Goal: Information Seeking & Learning: Find contact information

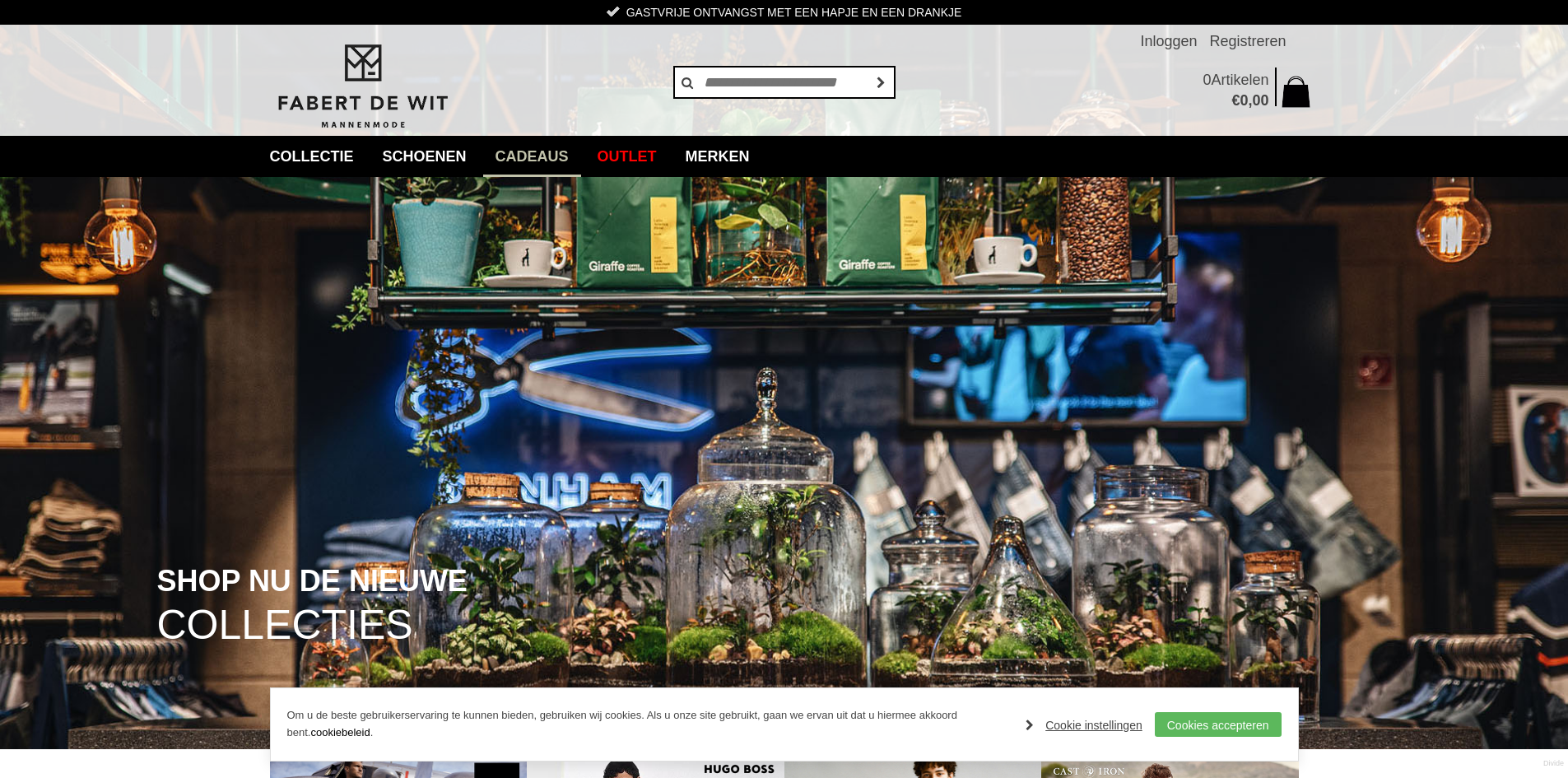
click at [562, 153] on link "Cadeaus" at bounding box center [531, 157] width 98 height 41
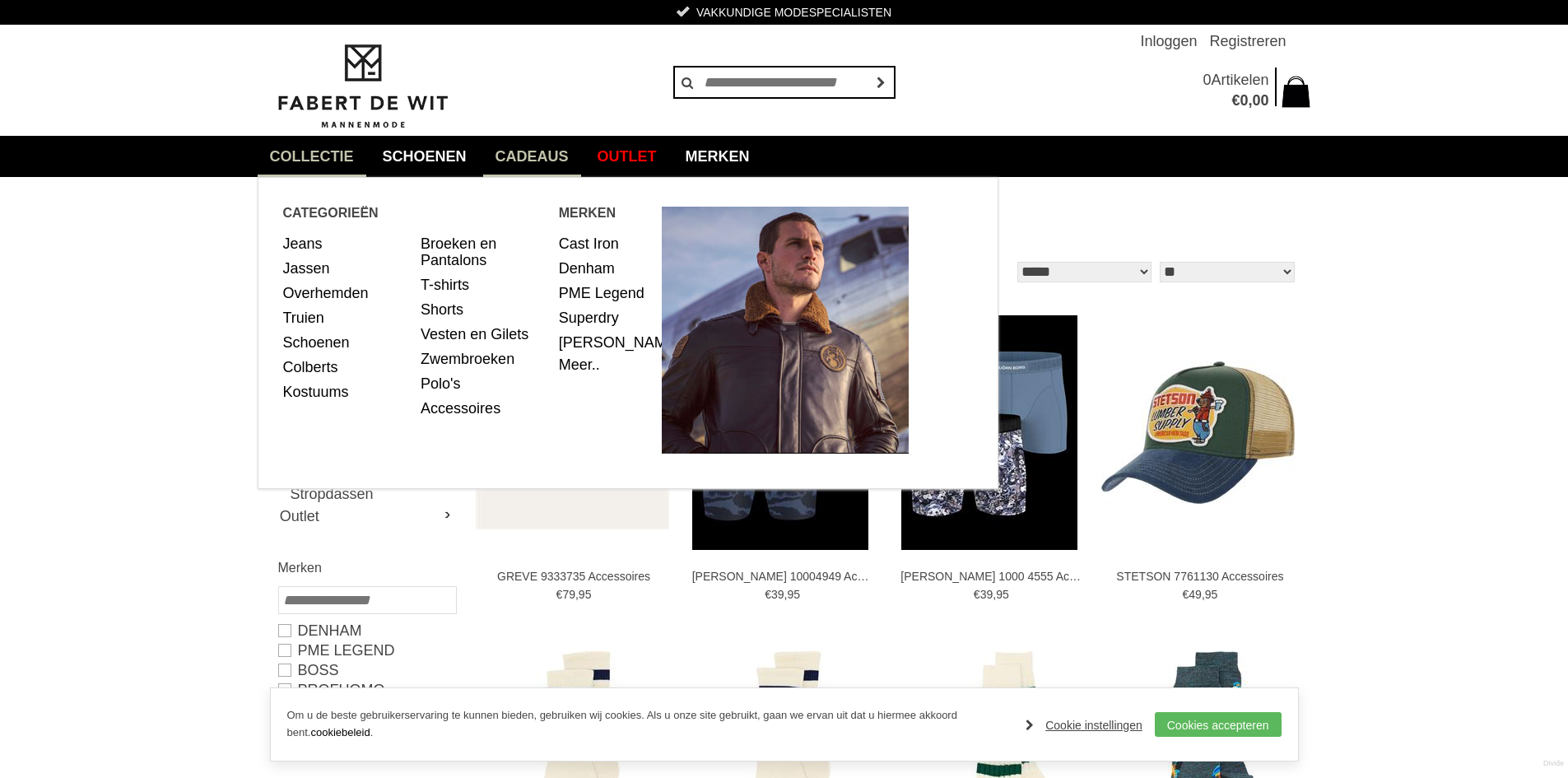
click at [324, 163] on link "collectie" at bounding box center [312, 157] width 109 height 41
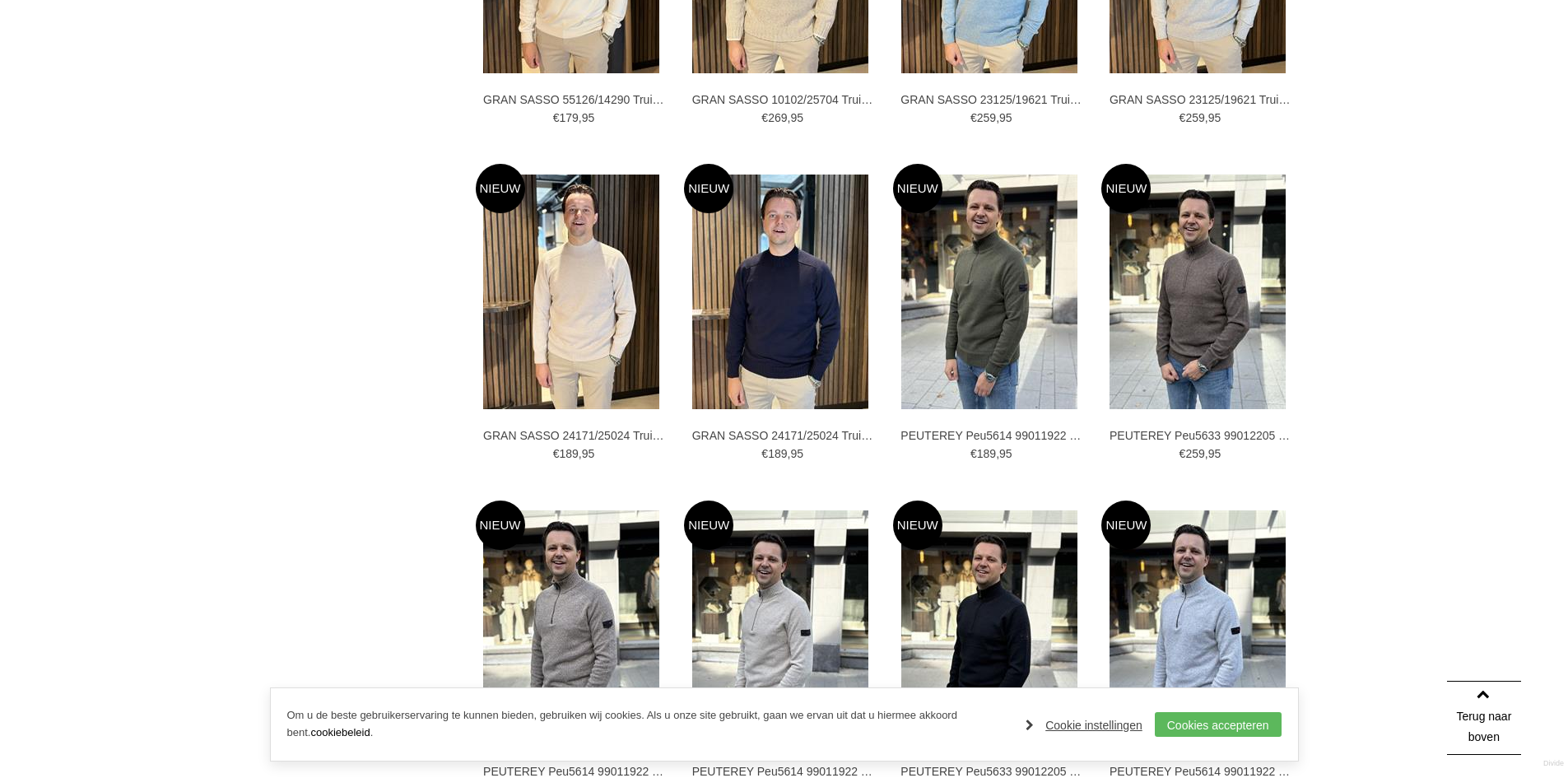
scroll to position [3116, 0]
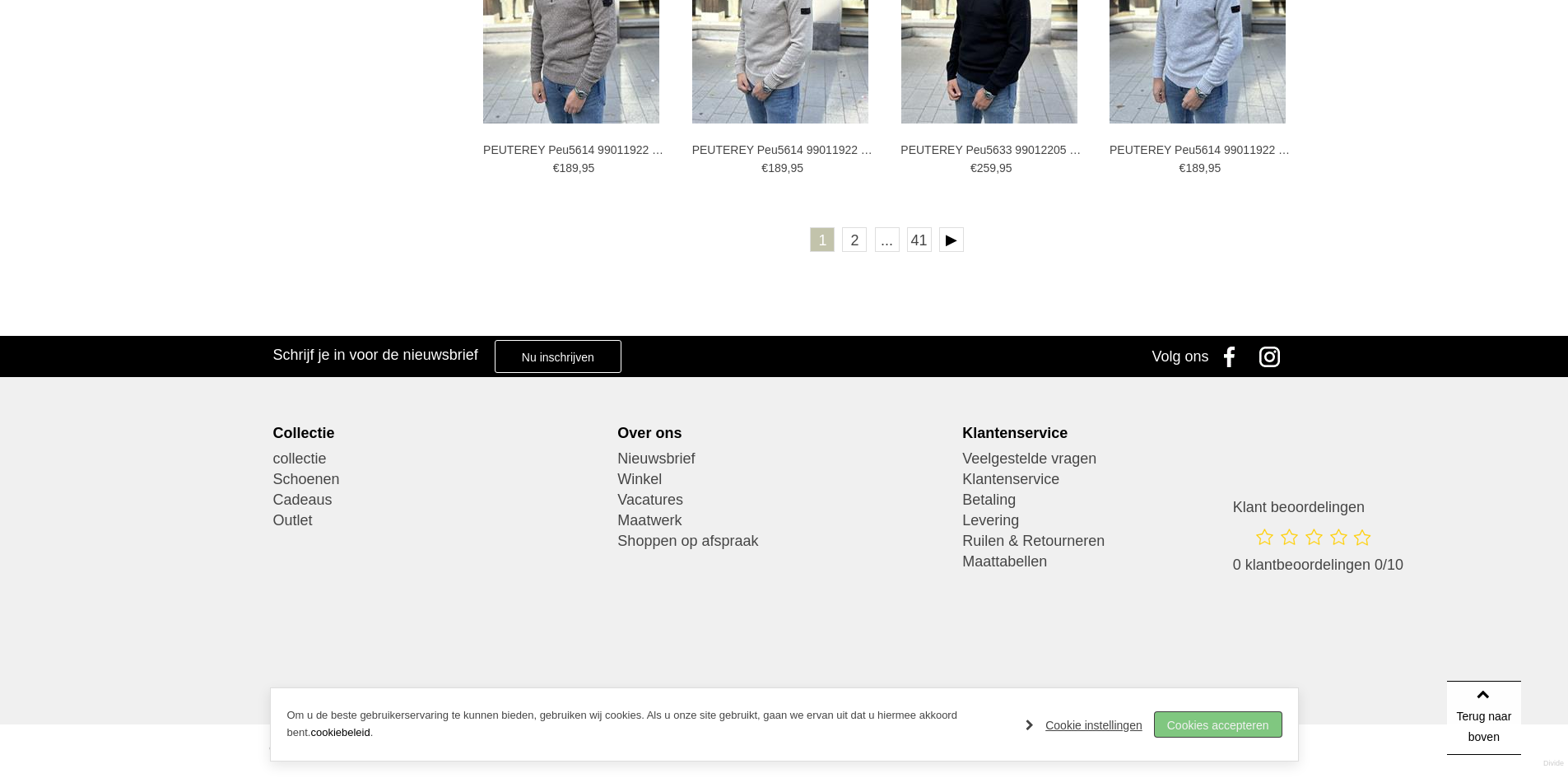
click at [1198, 726] on link "Cookies accepteren" at bounding box center [1219, 724] width 127 height 24
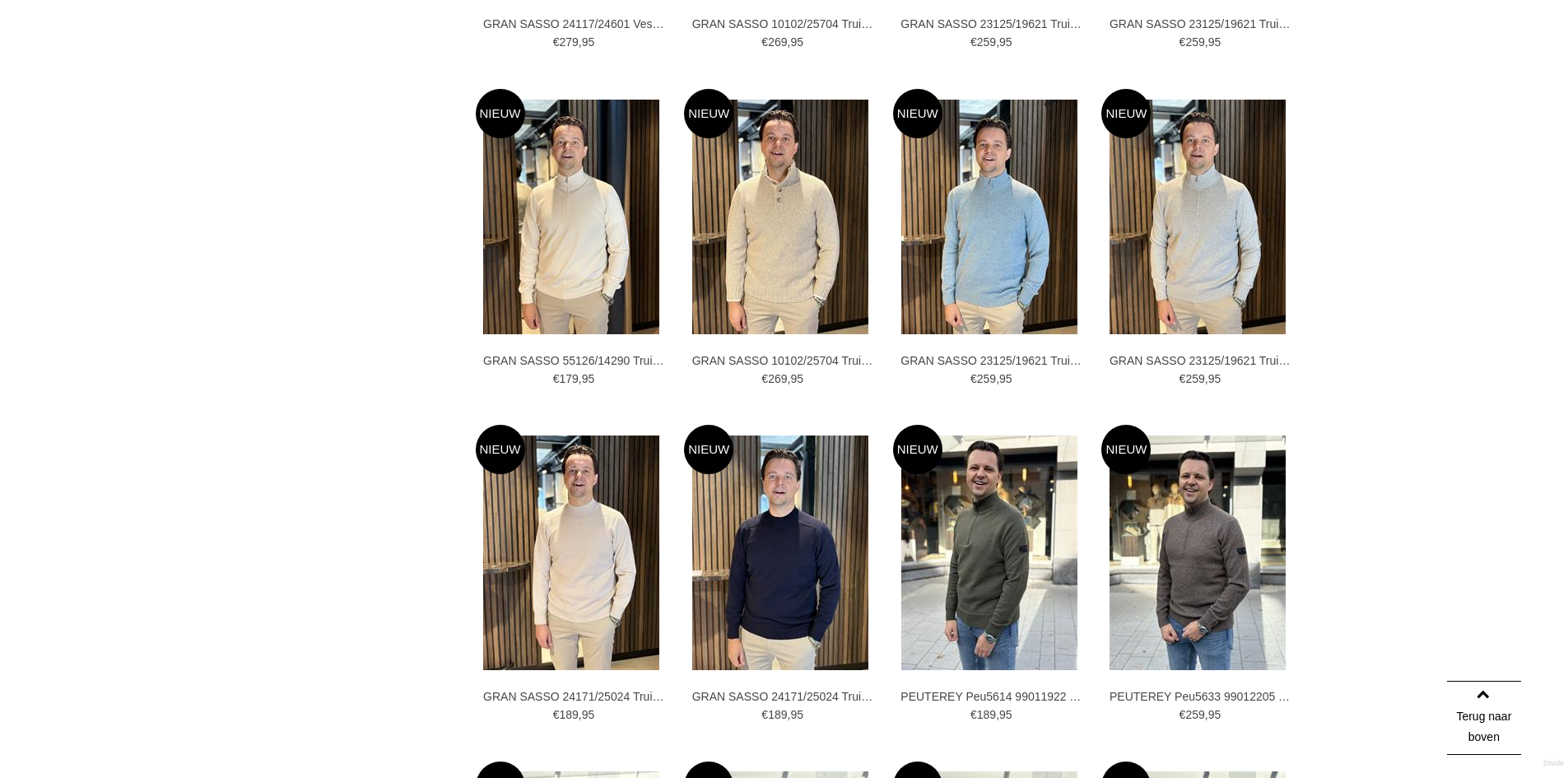
scroll to position [3116, 0]
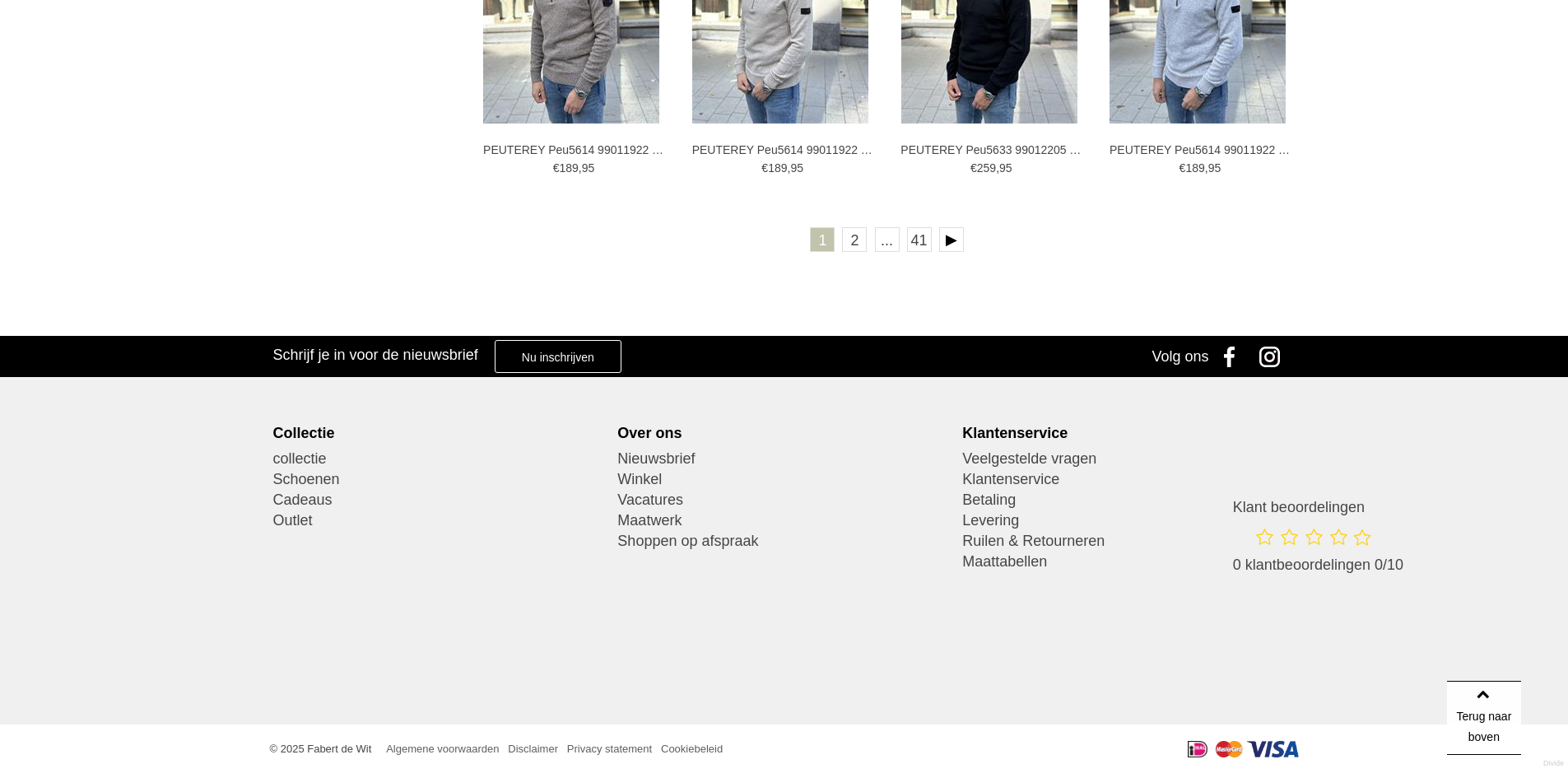
click at [1272, 352] on link "Instagram" at bounding box center [1274, 356] width 41 height 41
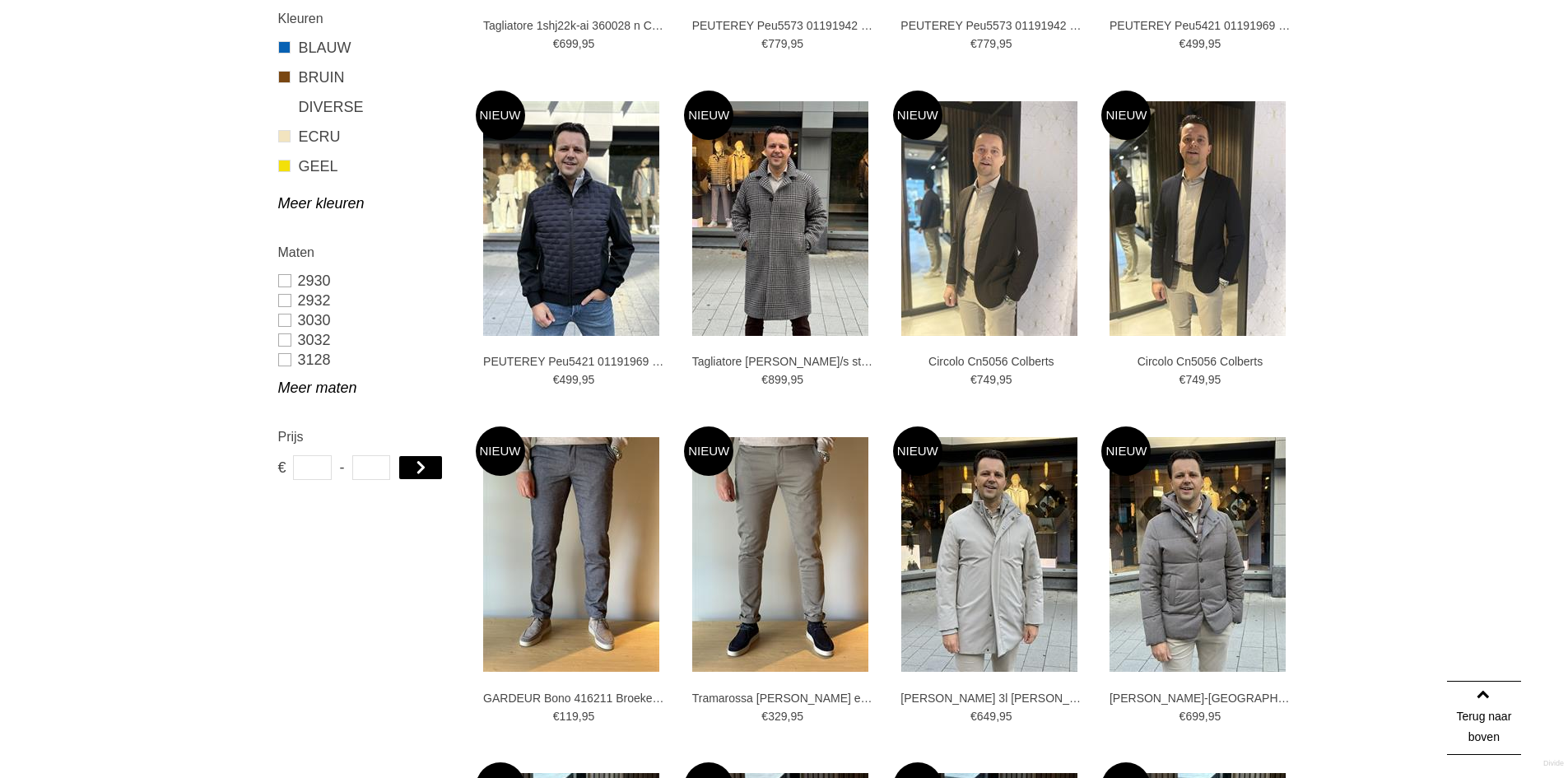
scroll to position [0, 0]
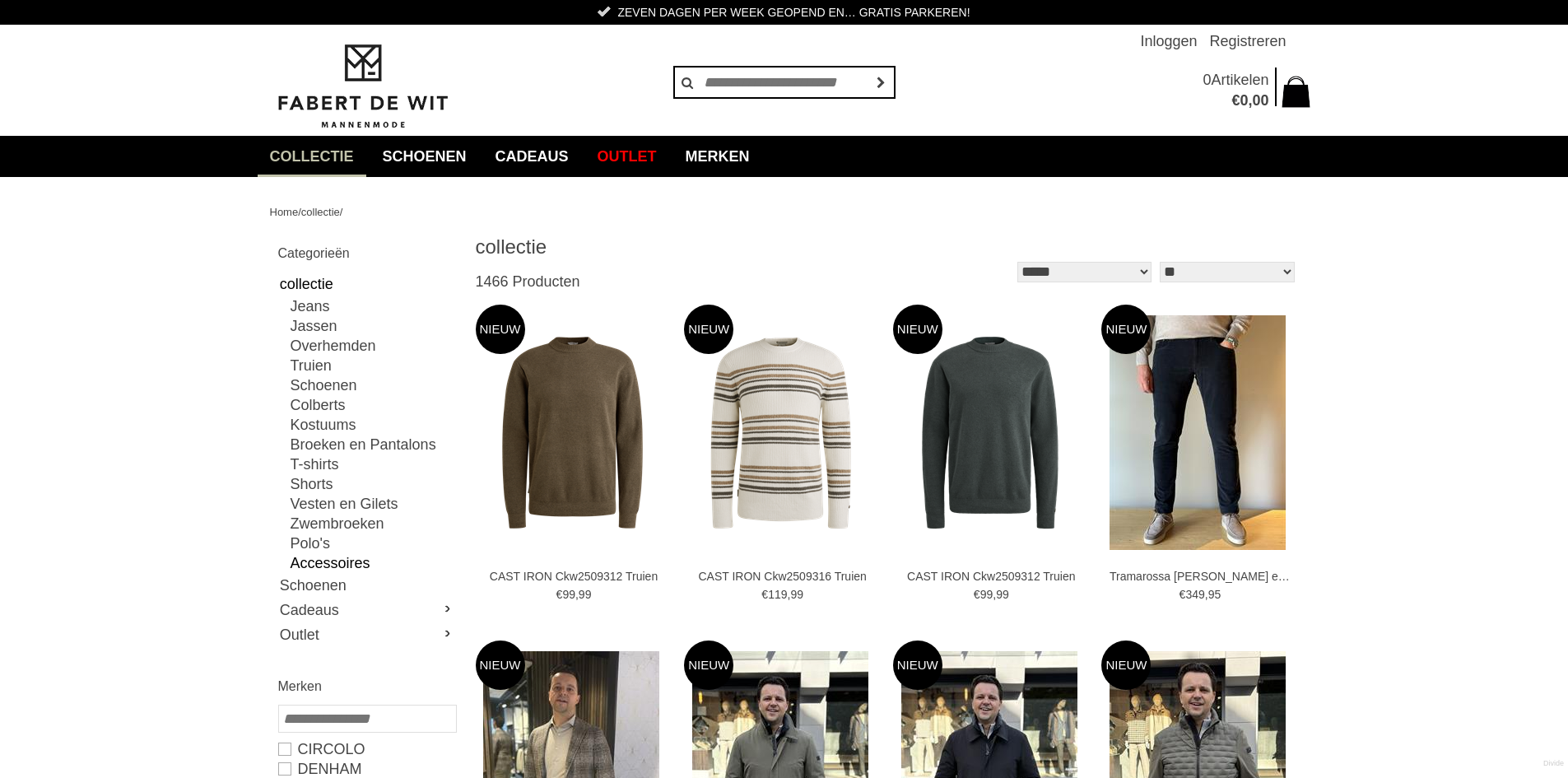
click at [334, 560] on link "Accessoires" at bounding box center [373, 563] width 164 height 19
type input "***"
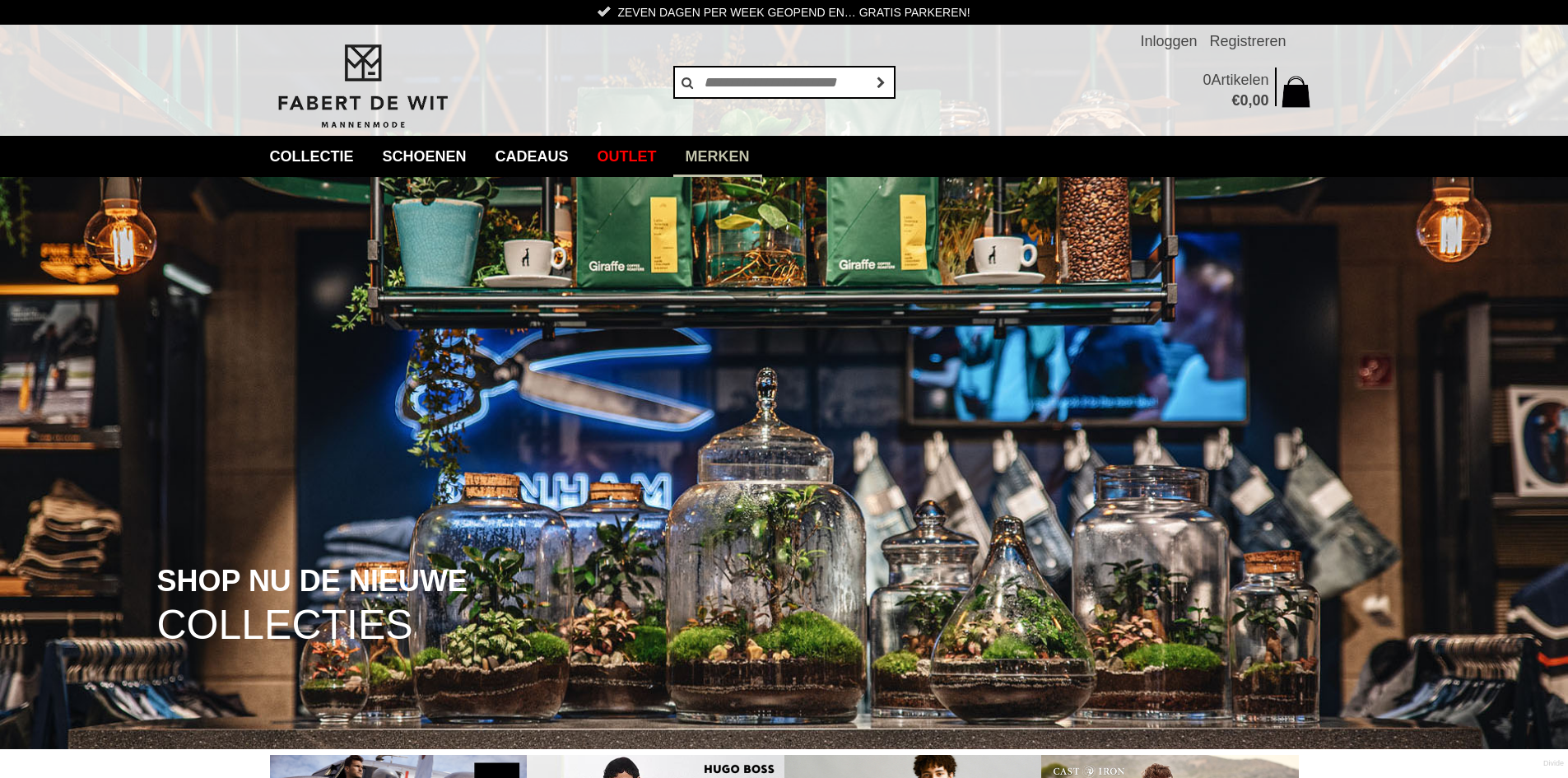
click at [747, 162] on link "Merken" at bounding box center [717, 157] width 89 height 41
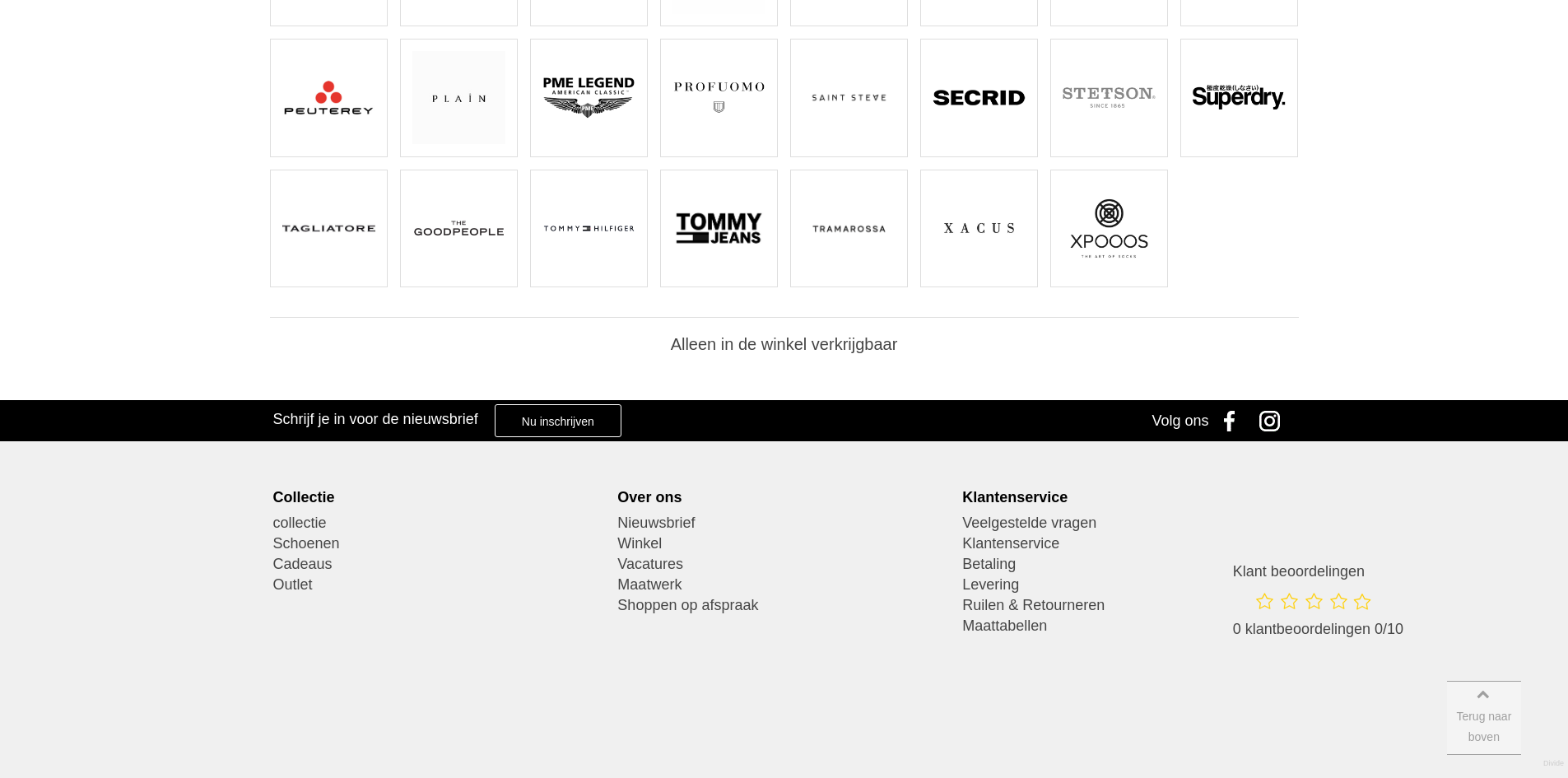
scroll to position [665, 0]
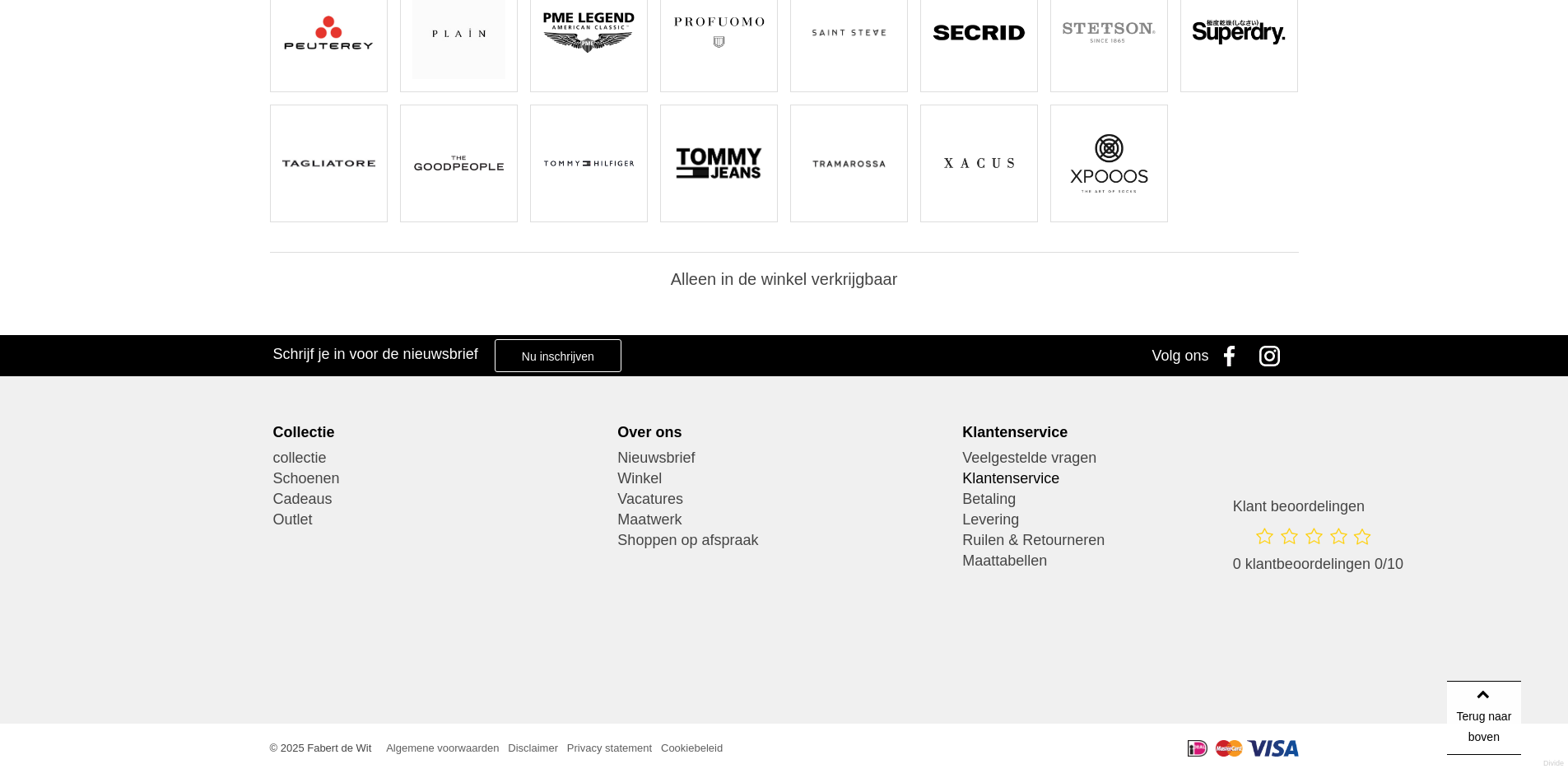
click at [1011, 478] on link "Klantenservice" at bounding box center [1129, 478] width 333 height 20
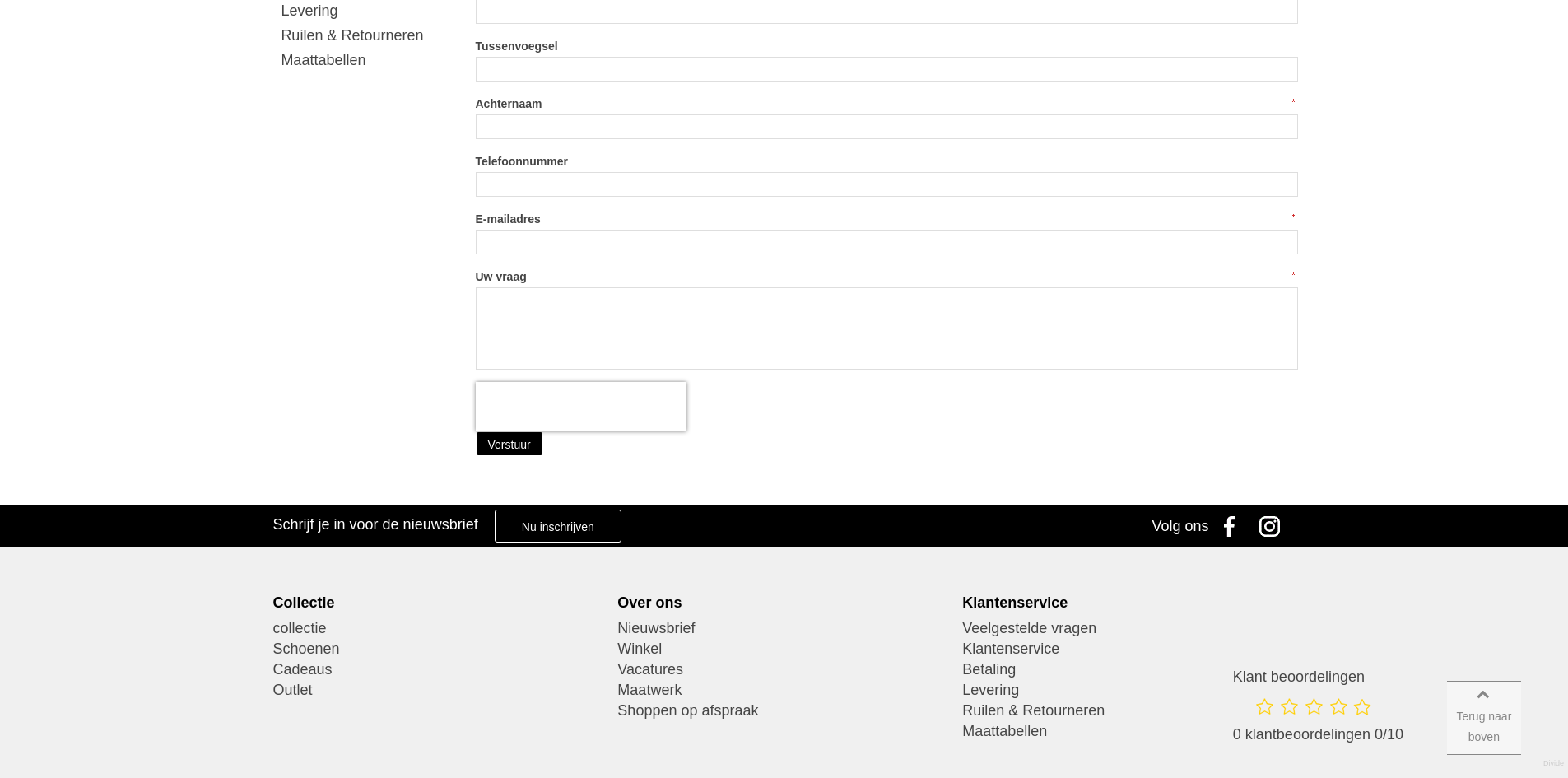
scroll to position [521, 0]
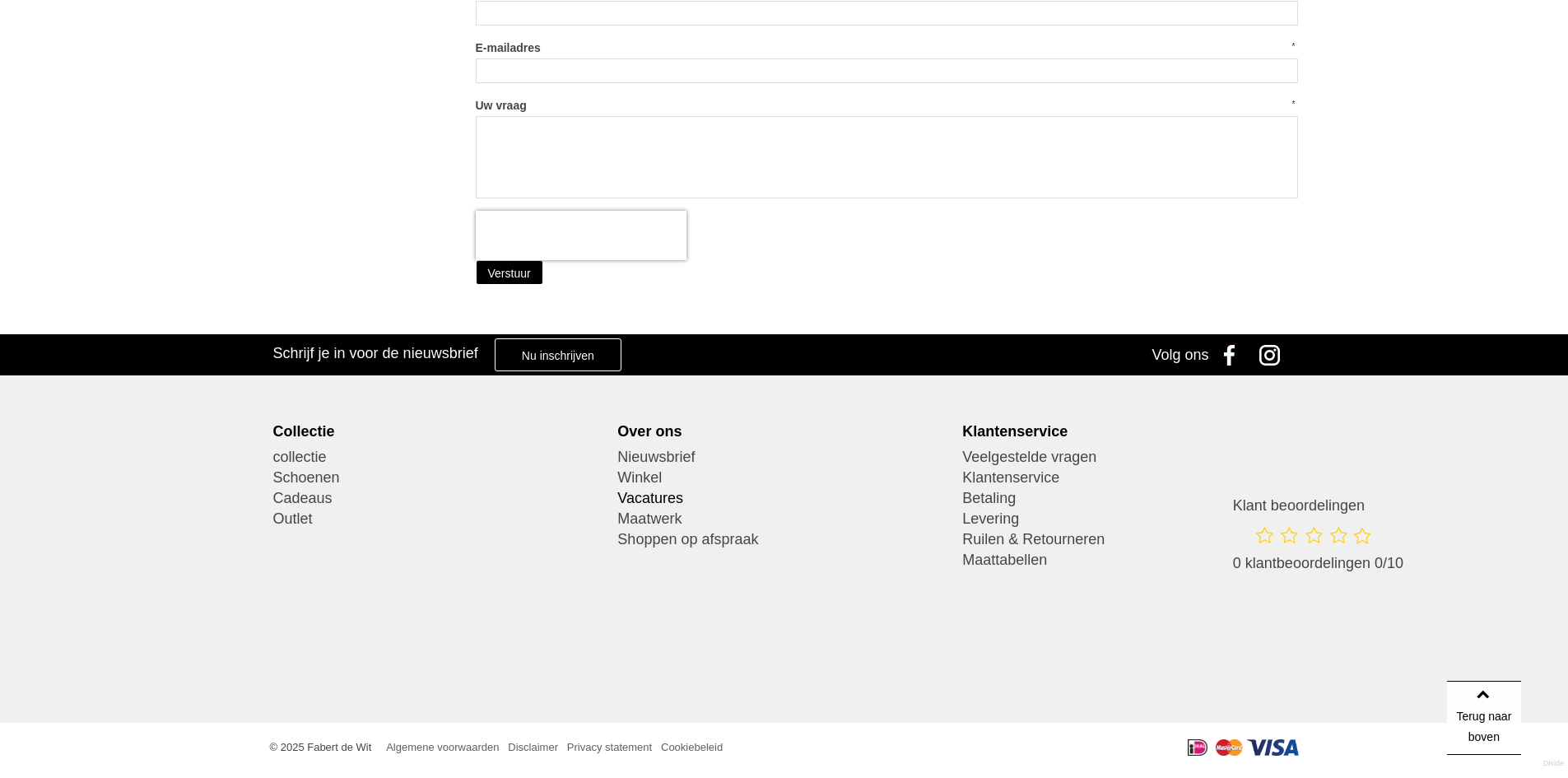
click at [646, 500] on link "Vacatures" at bounding box center [784, 499] width 333 height 20
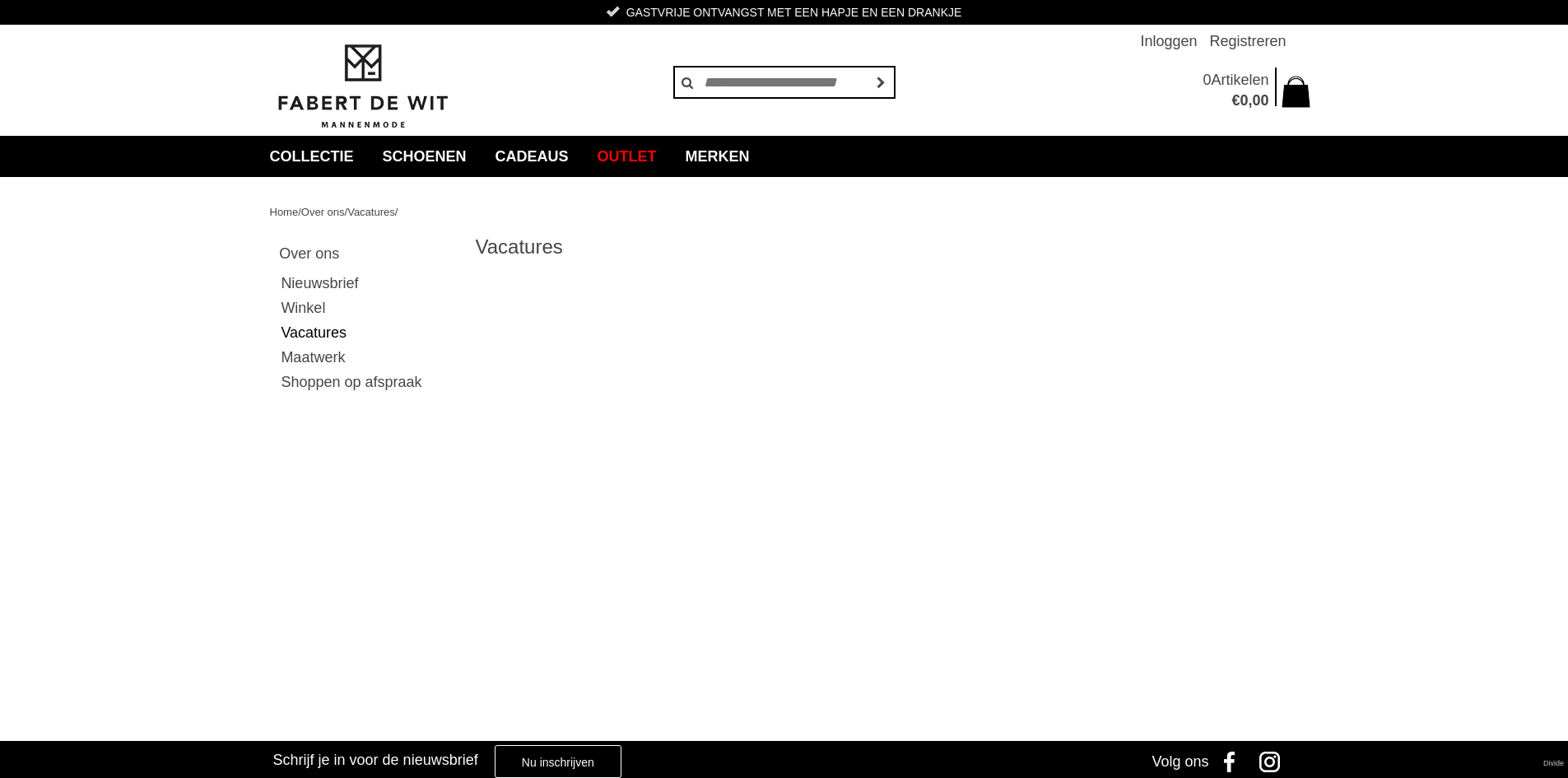
click at [333, 354] on link "Maatwerk" at bounding box center [366, 356] width 174 height 24
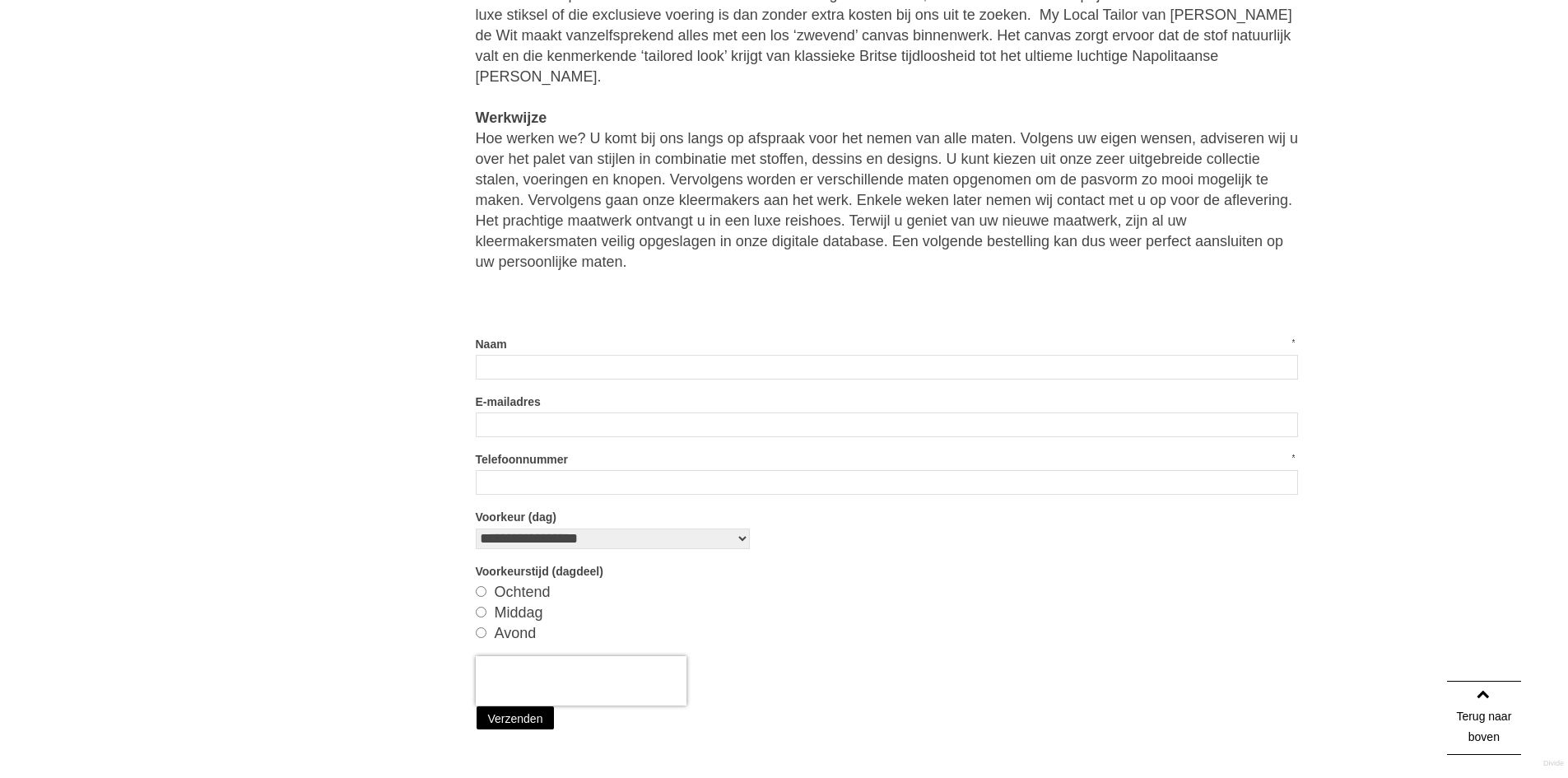
scroll to position [1174, 0]
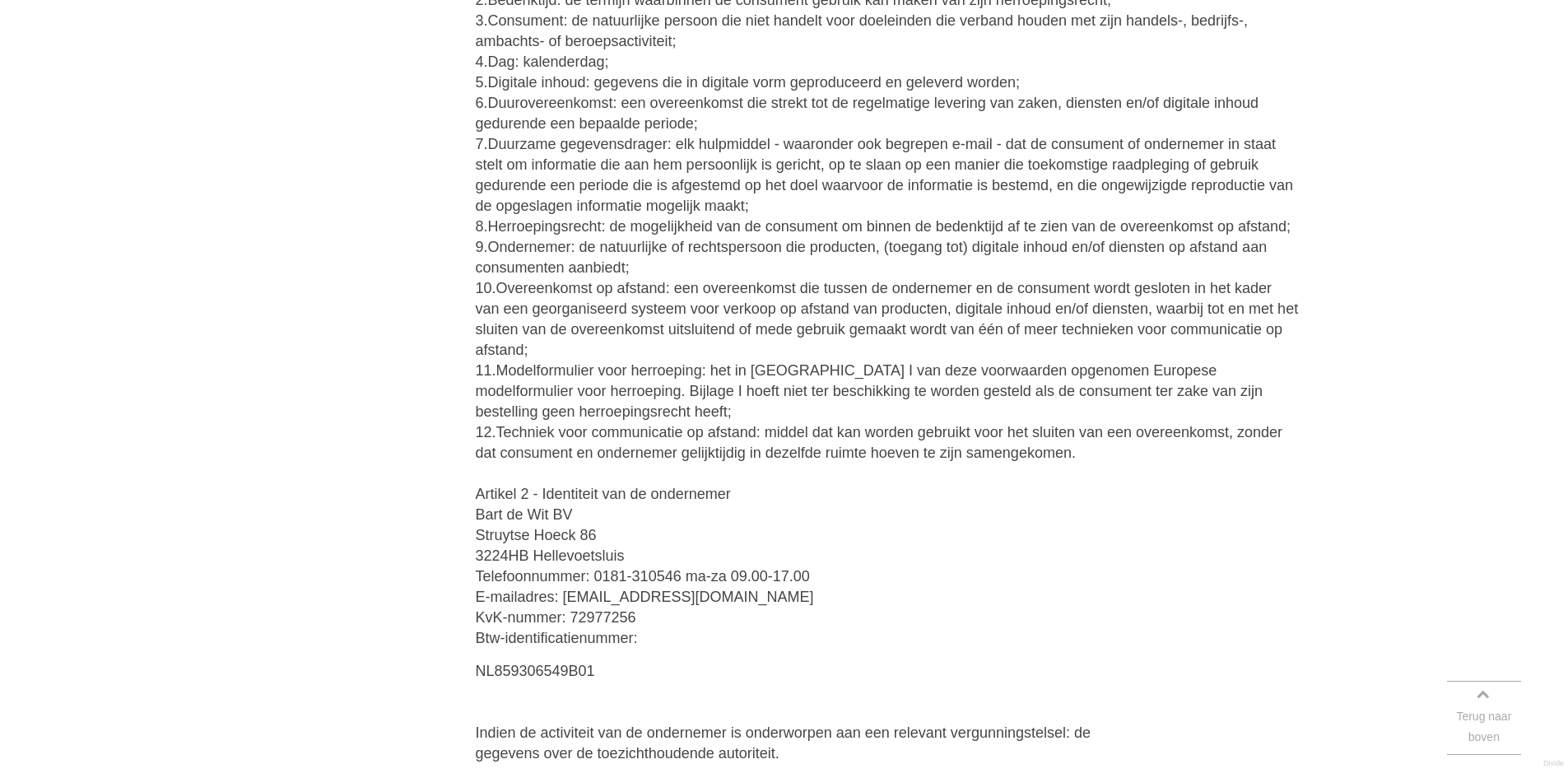
scroll to position [833, 0]
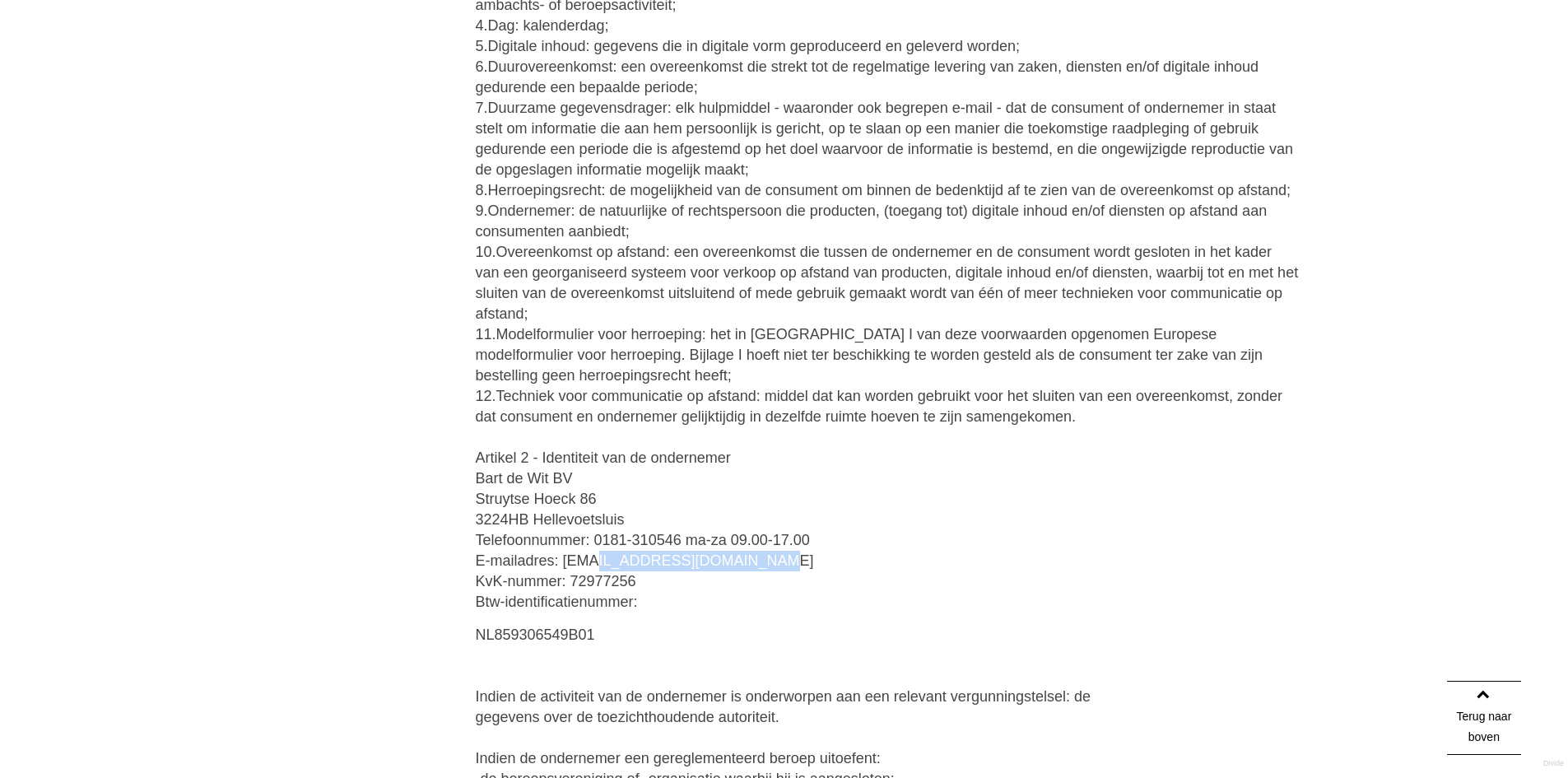
drag, startPoint x: 739, startPoint y: 565, endPoint x: 565, endPoint y: 571, distance: 174.1
click at [565, 571] on p "Inhoudsopgave: Artikel 1 - Definities Artikel 2 - Identiteit van de ondernemer …" at bounding box center [888, 25] width 823 height 1173
copy p "[EMAIL_ADDRESS][DOMAIN_NAME]"
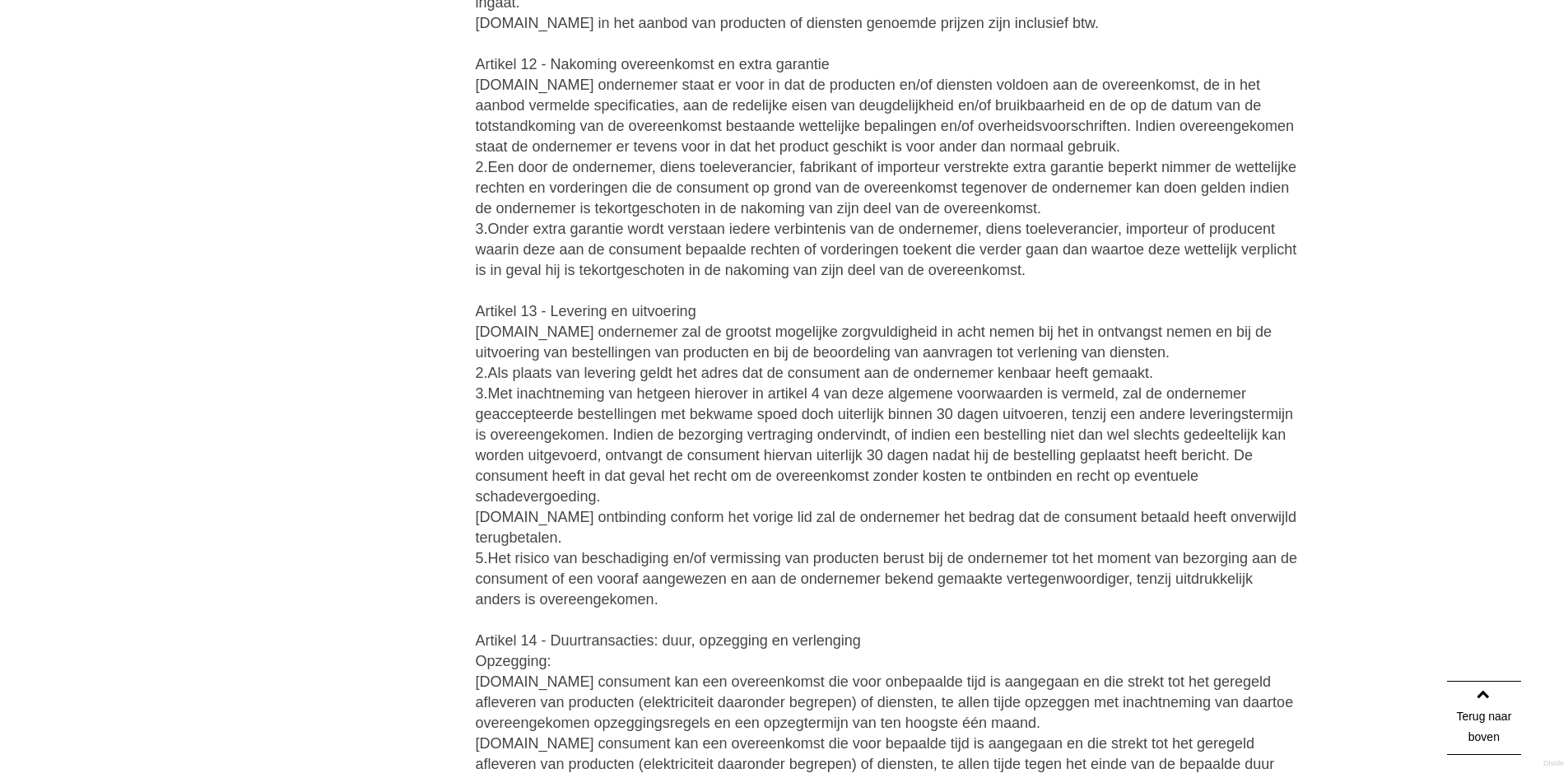
scroll to position [0, 0]
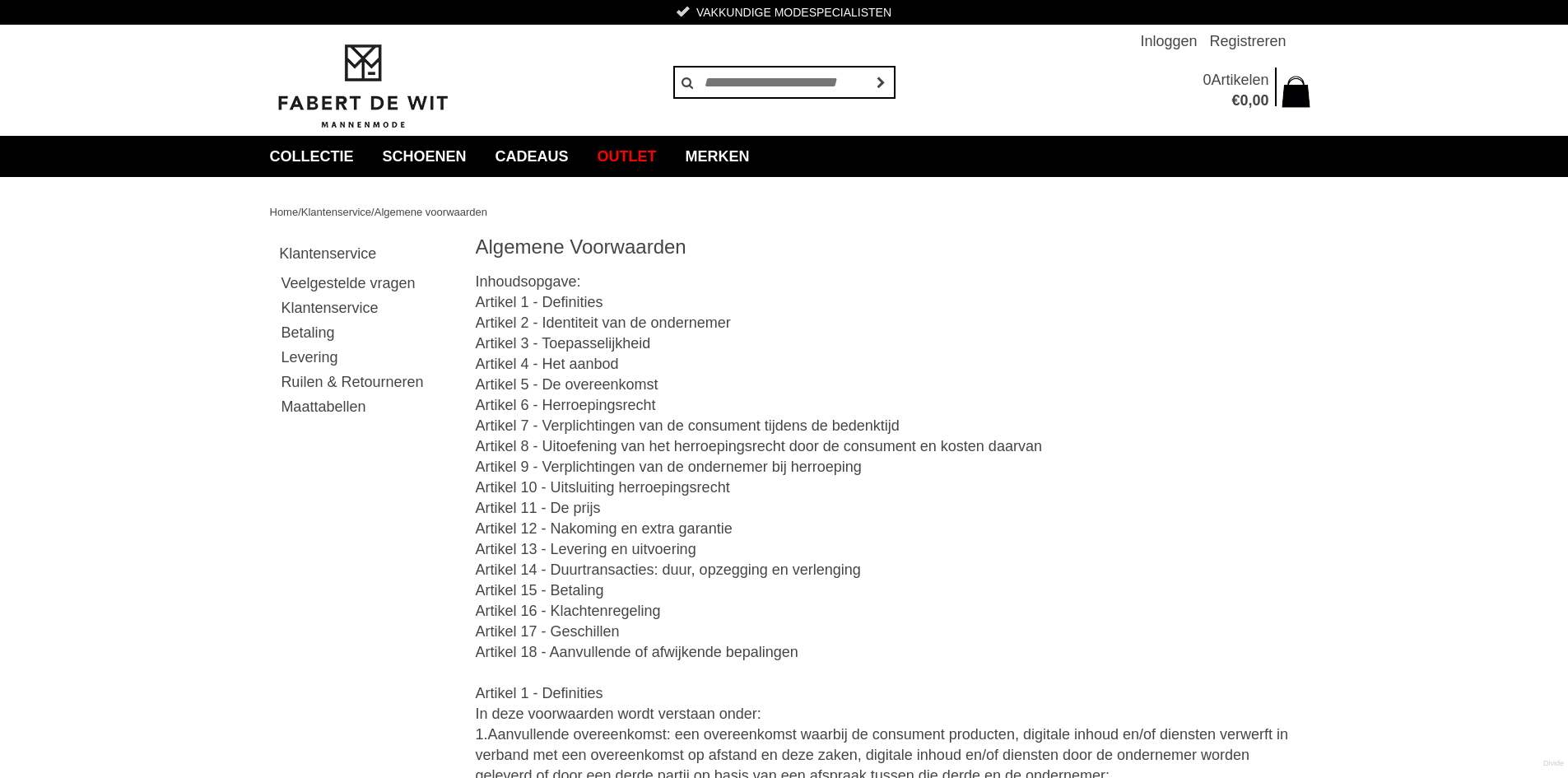
click at [363, 84] on img at bounding box center [362, 86] width 185 height 89
